Goal: Information Seeking & Learning: Understand process/instructions

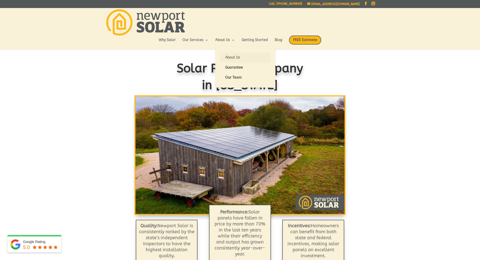
click at [233, 58] on link "About Us" at bounding box center [245, 58] width 50 height 10
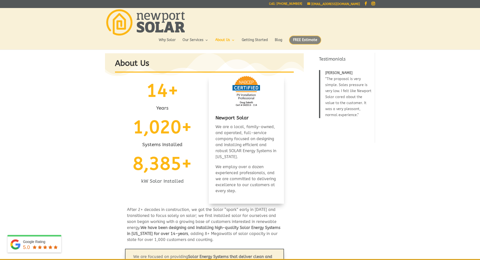
click at [311, 39] on span "FREE Estimate" at bounding box center [305, 40] width 32 height 9
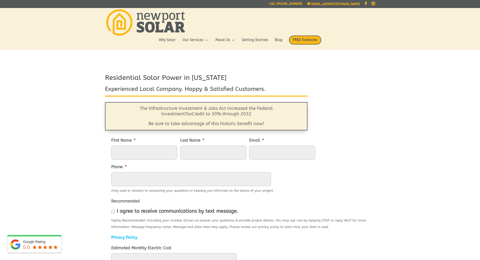
click at [419, 112] on div "Residential Solar Power in Rhode Island Experienced Local Company. Happy & Sati…" at bounding box center [240, 262] width 480 height 379
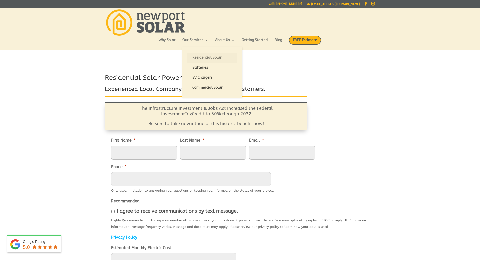
click at [203, 58] on link "Residential Solar" at bounding box center [213, 58] width 50 height 10
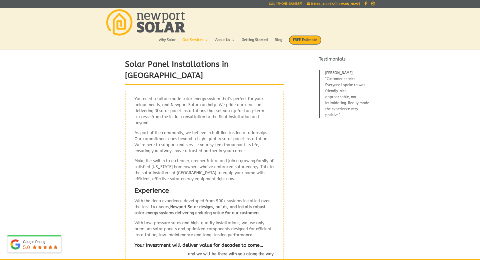
click at [258, 41] on link "Getting Started" at bounding box center [255, 42] width 26 height 9
